Goal: Obtain resource: Download file/media

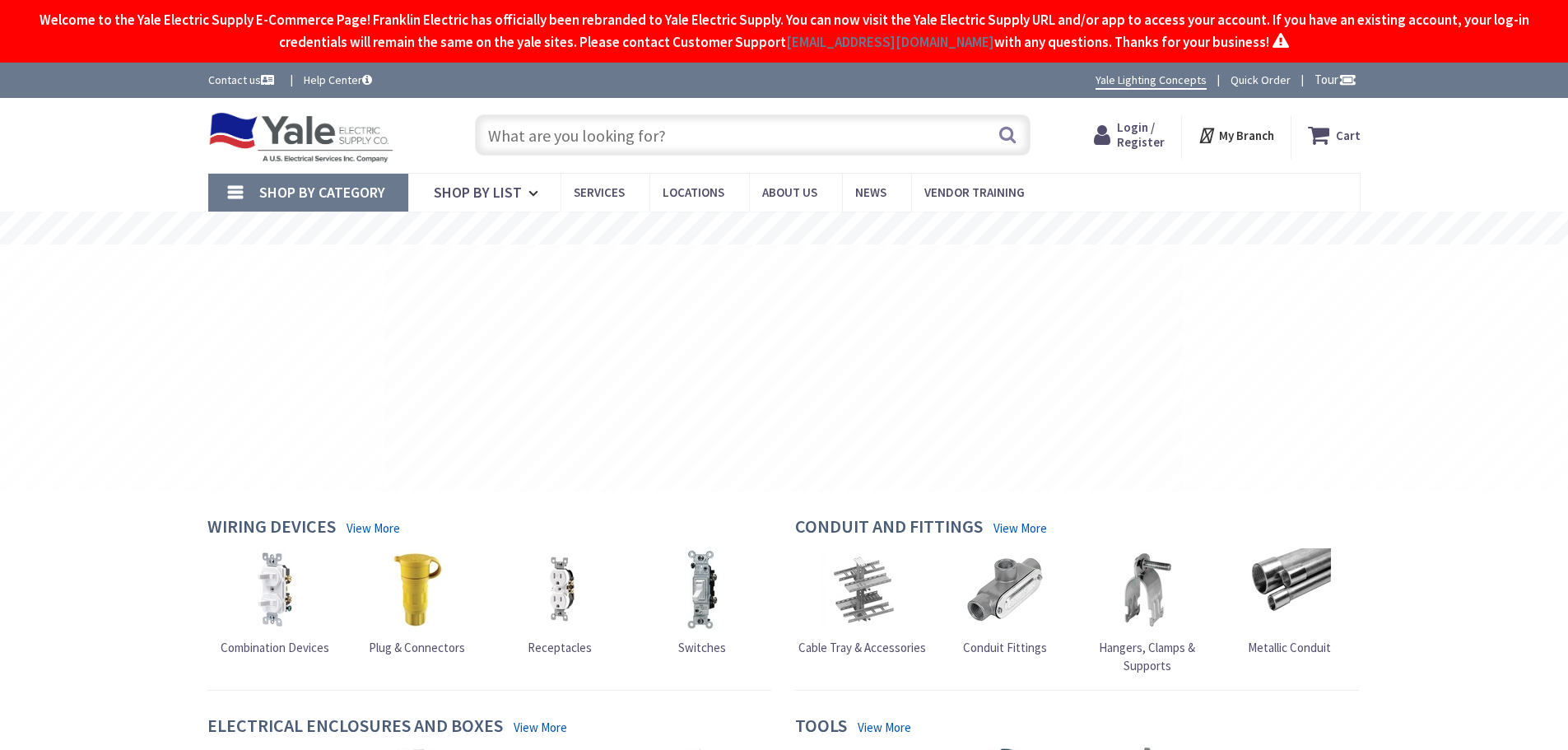
click at [699, 142] on input "text" at bounding box center [752, 136] width 556 height 42
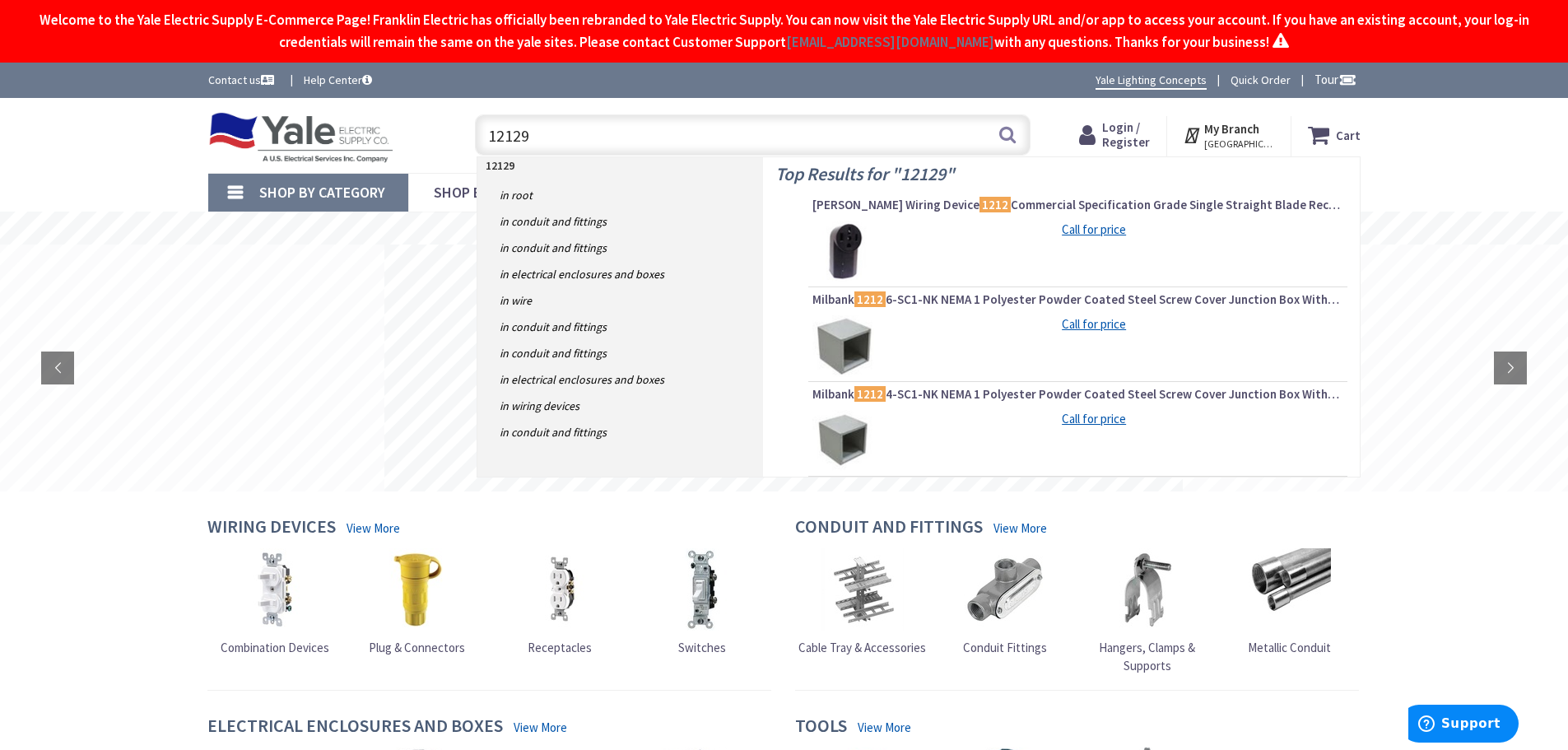
type input "121290"
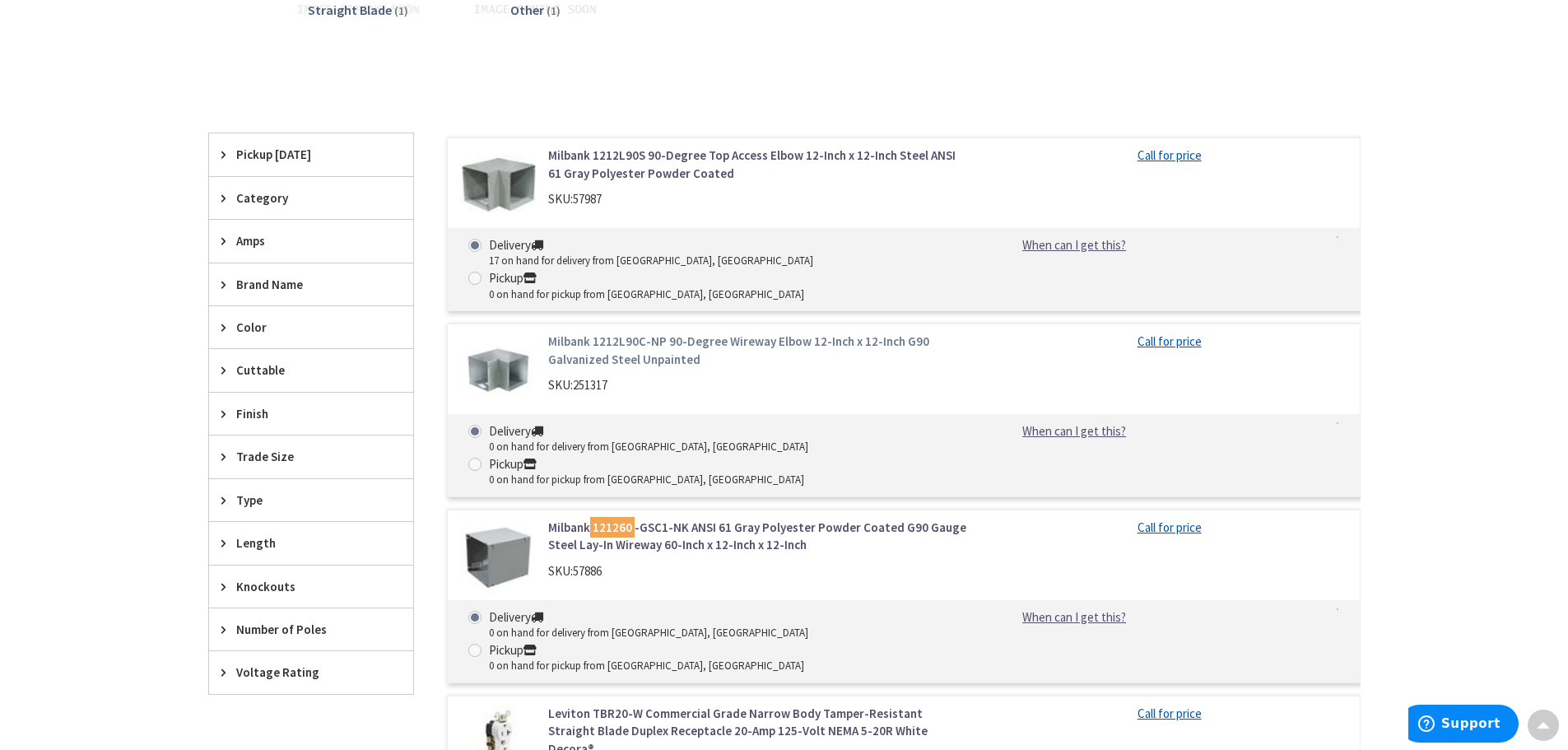
scroll to position [493, 0]
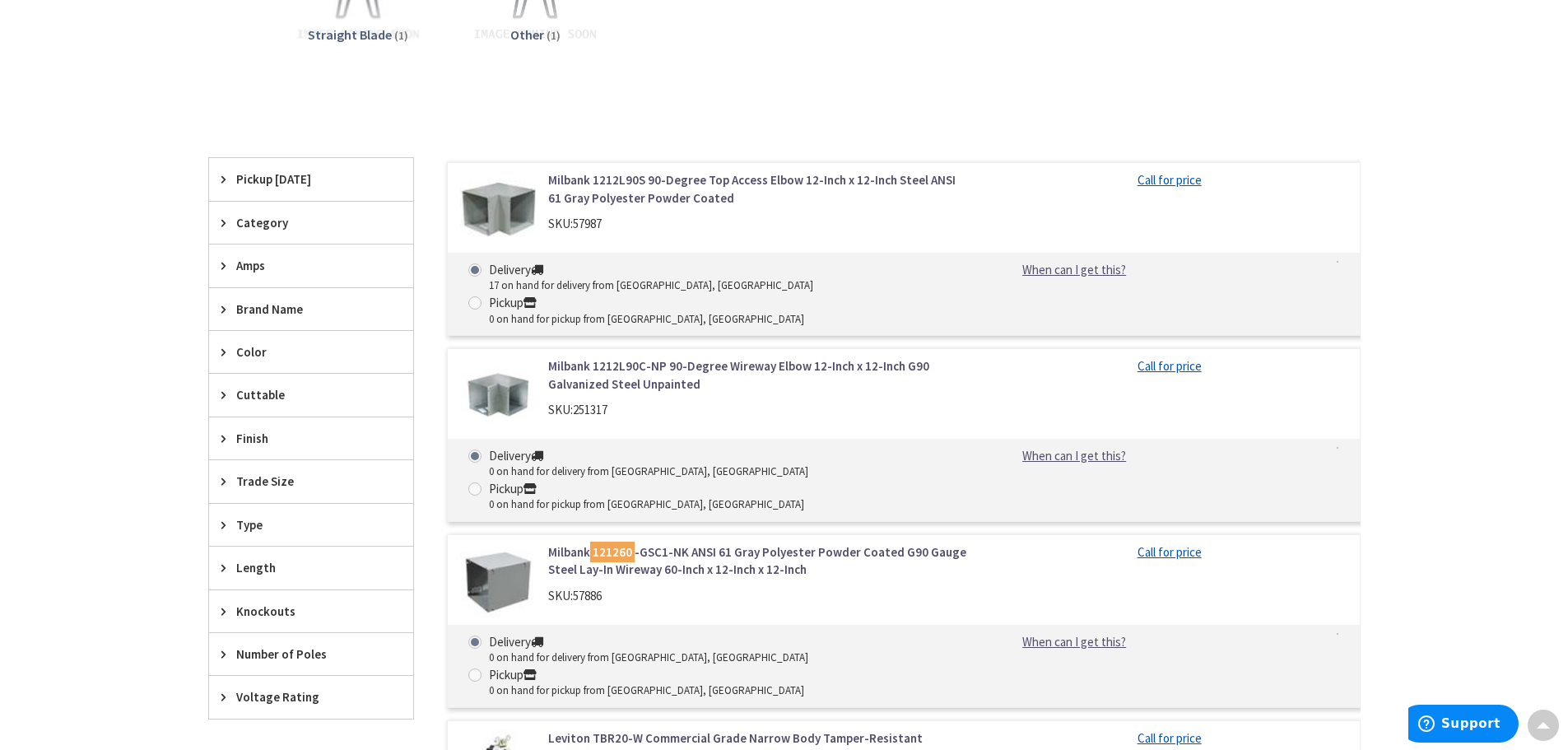
click at [608, 183] on link "Milbank 1212L90S 90-Degree Top Access Elbow 12-Inch x 12-Inch Steel ANSI 61 Gra…" at bounding box center [758, 188] width 419 height 35
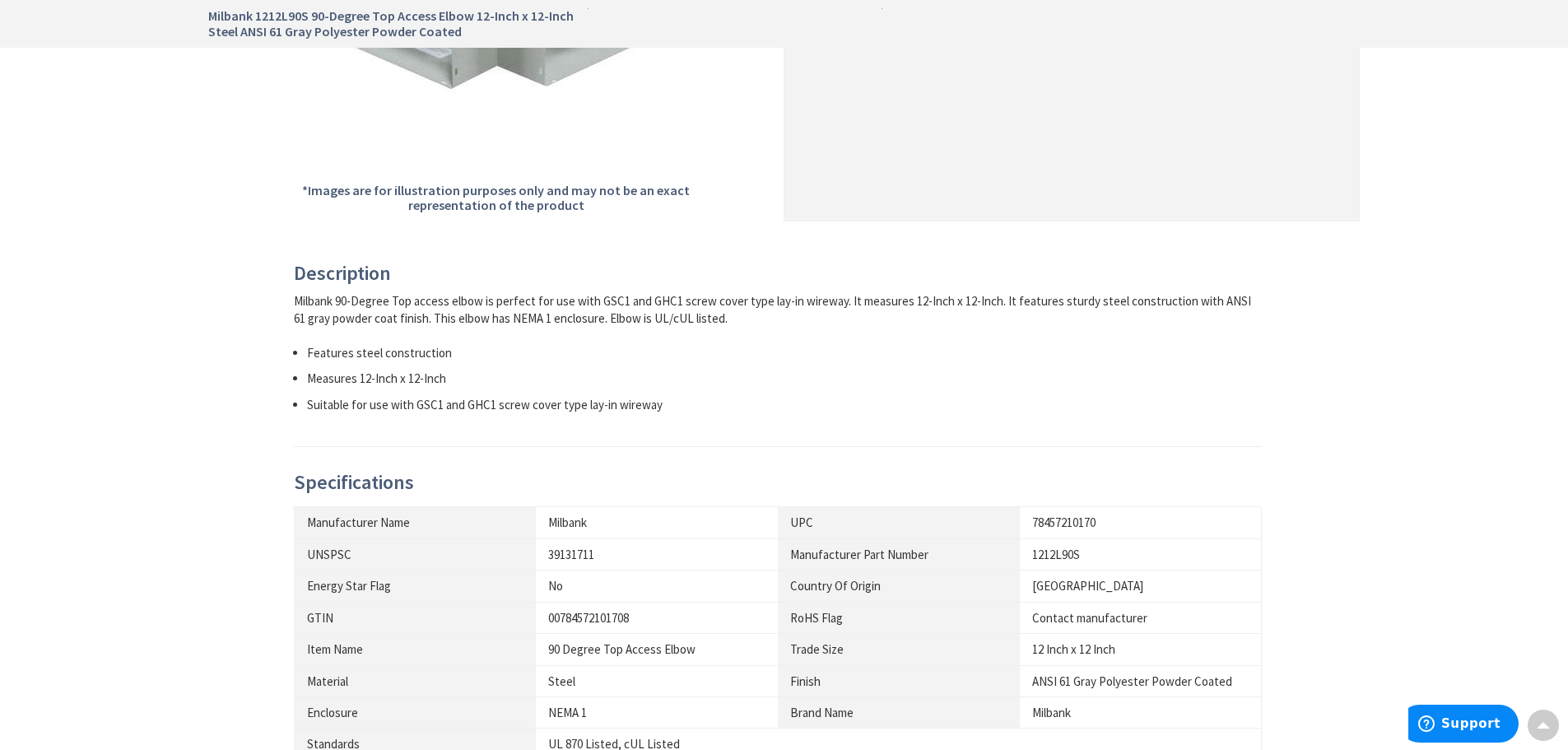
scroll to position [741, 0]
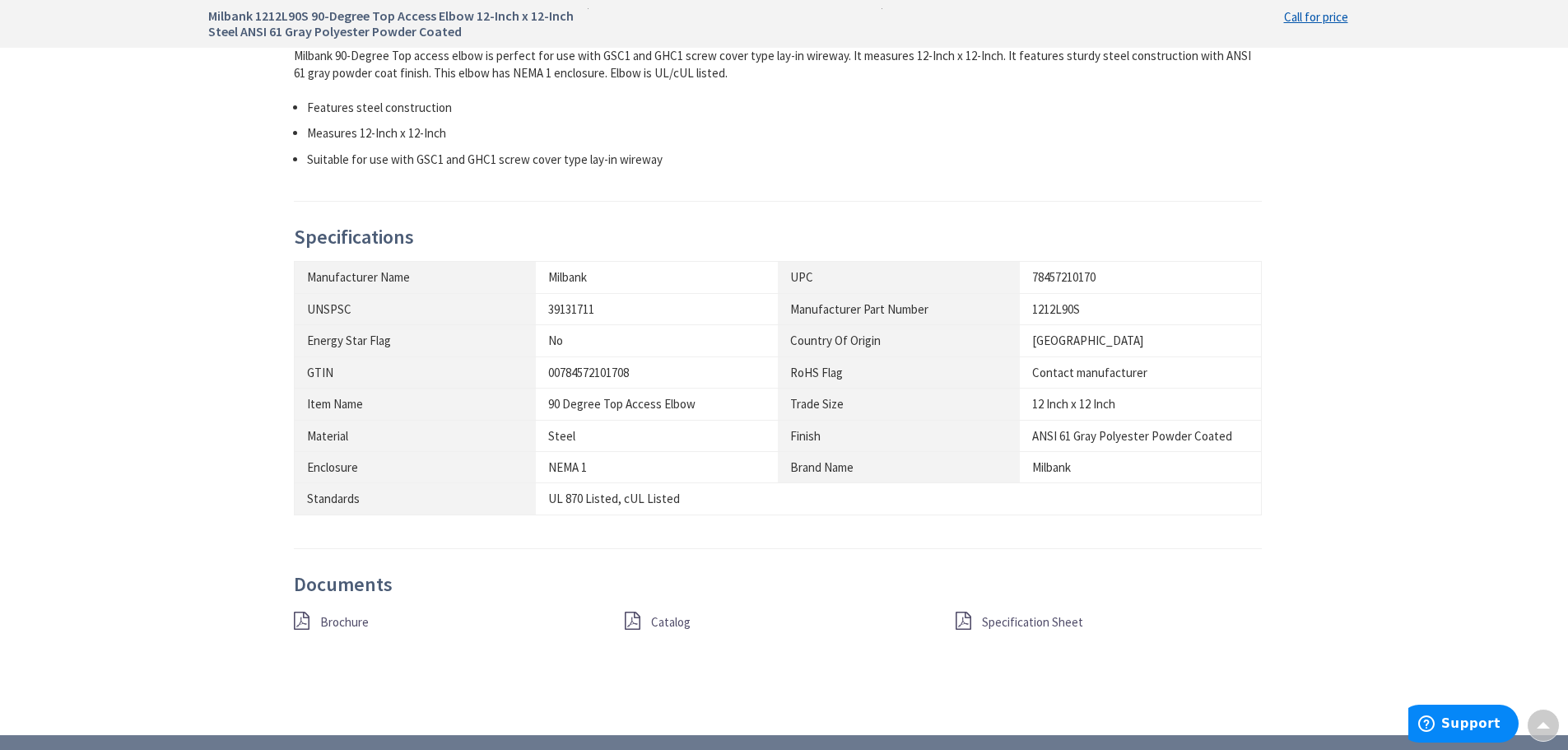
click at [1054, 619] on span "Specification Sheet" at bounding box center [1032, 621] width 101 height 15
